Goal: Information Seeking & Learning: Learn about a topic

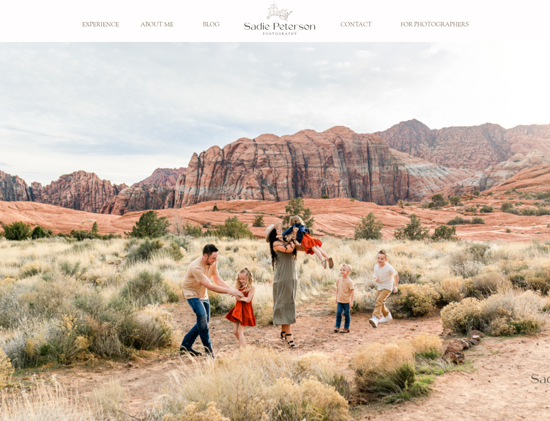
click at [109, 23] on h3 "EXPERIENCE" at bounding box center [101, 25] width 46 height 8
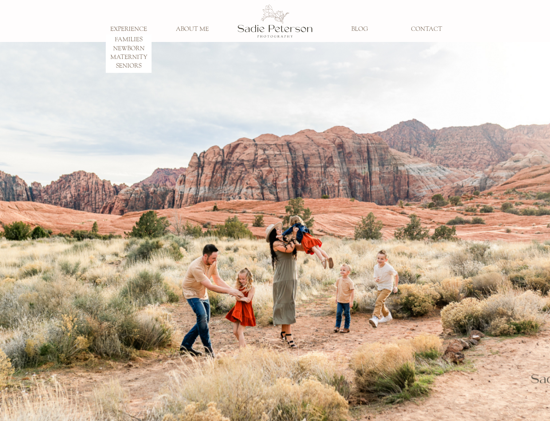
click at [125, 37] on h3 "FAMILIES" at bounding box center [129, 40] width 46 height 8
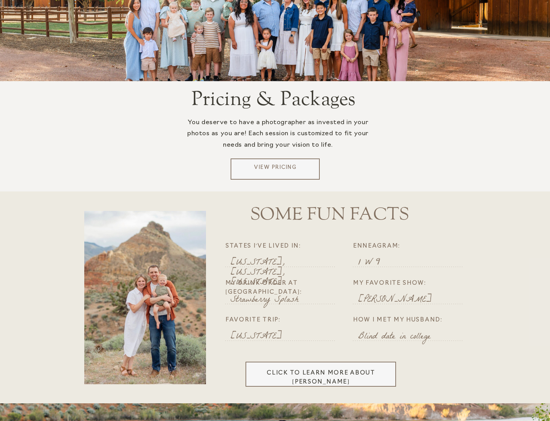
scroll to position [1328, 0]
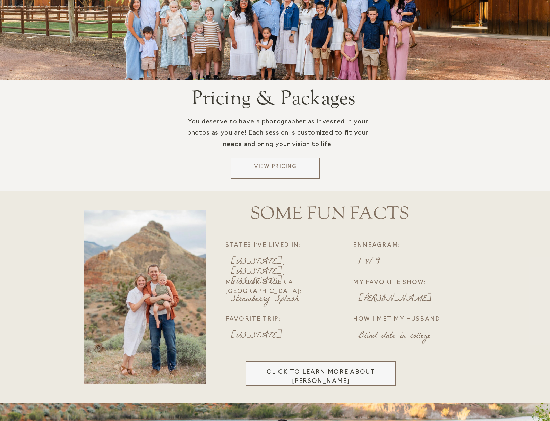
click at [265, 169] on p "View Pricing" at bounding box center [275, 168] width 84 height 10
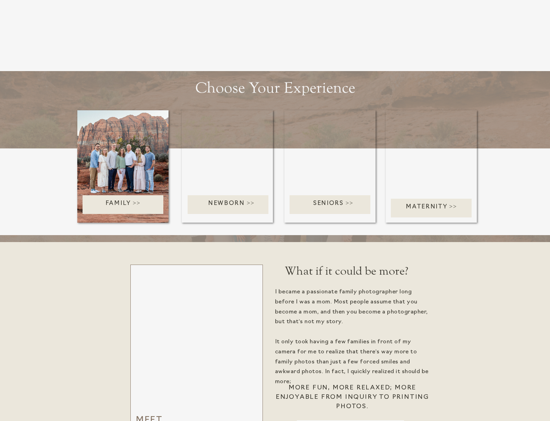
scroll to position [1427, 0]
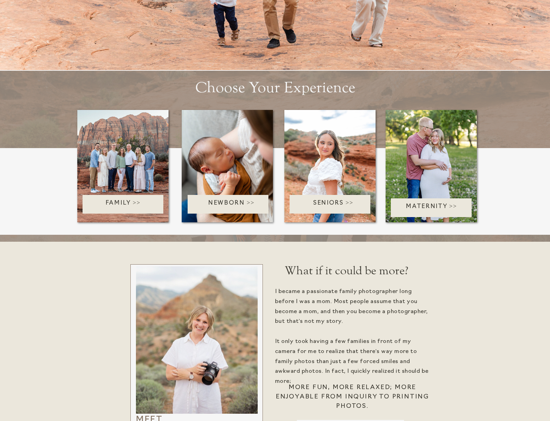
click at [123, 198] on div at bounding box center [122, 204] width 81 height 19
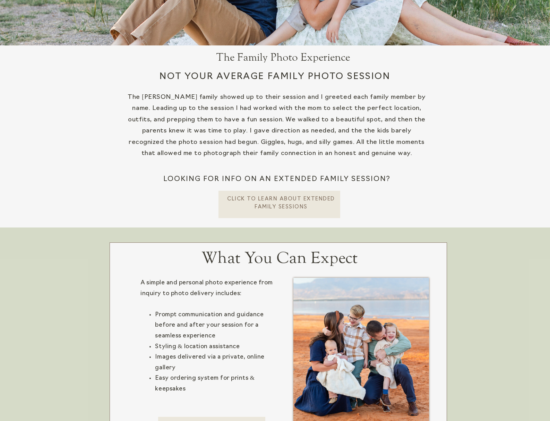
scroll to position [182, 0]
click at [282, 199] on p "CLick To learn about extended Family Sessions" at bounding box center [281, 202] width 108 height 14
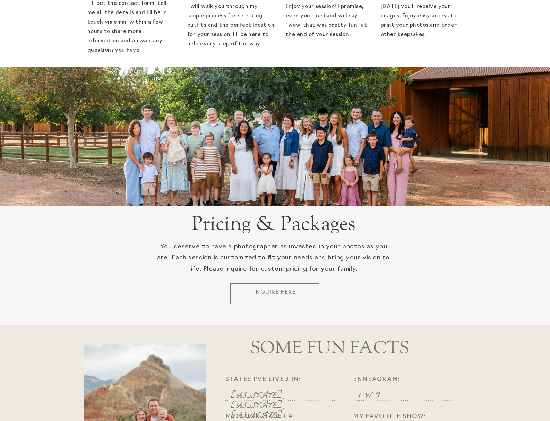
scroll to position [1293, 0]
